Goal: Information Seeking & Learning: Check status

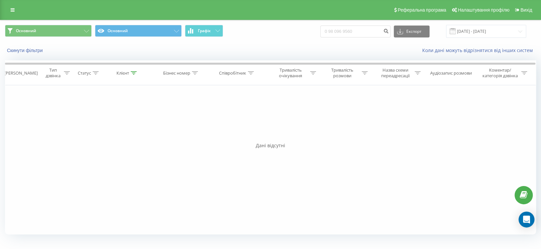
type input "0 98 096 9560"
click at [363, 26] on input "0980969560" at bounding box center [356, 31] width 70 height 12
paste input "668319982"
type input "0668319982"
